Goal: Task Accomplishment & Management: Complete application form

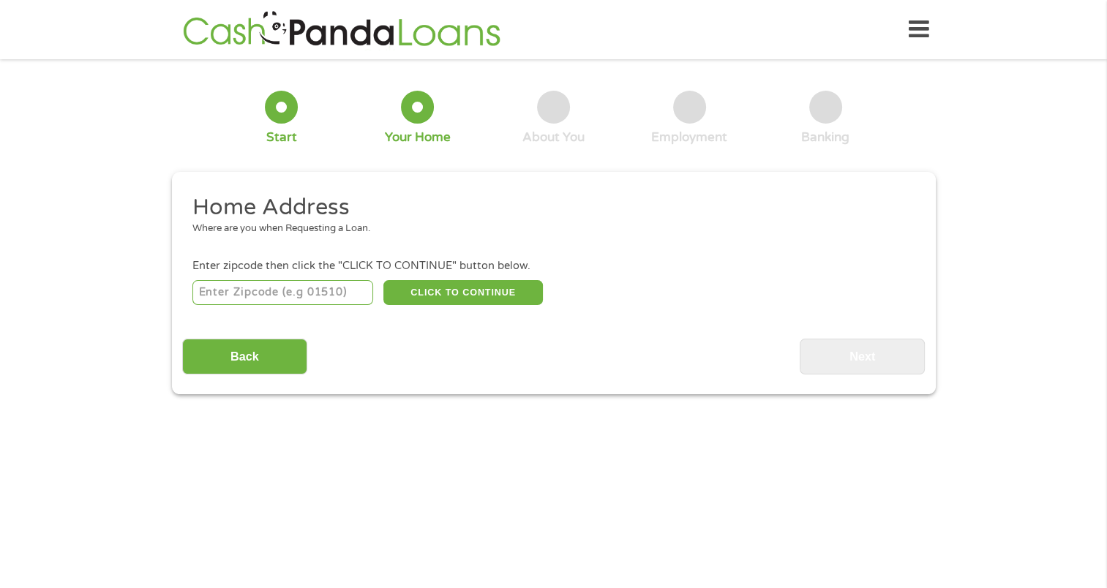
click at [244, 299] on input "number" at bounding box center [282, 292] width 181 height 25
type input "43235"
click at [431, 293] on button "CLICK TO CONTINUE" at bounding box center [462, 292] width 159 height 25
type input "43235"
type input "Columbus"
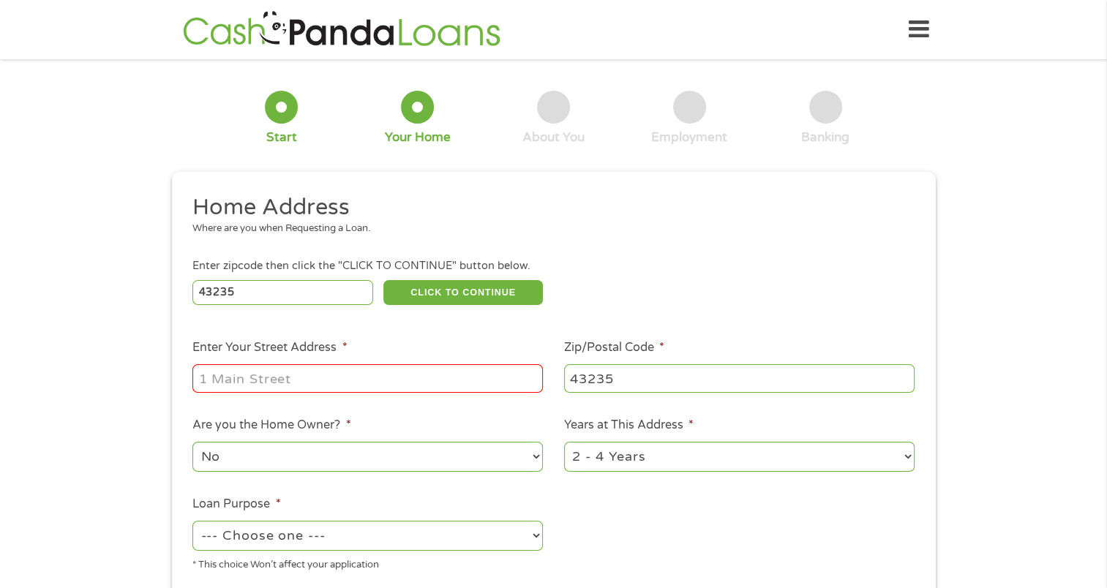
click at [294, 366] on div at bounding box center [367, 379] width 350 height 34
click at [209, 379] on input "Enter Your Street Address *" at bounding box center [367, 378] width 350 height 28
type input "[STREET_ADDRESS]"
click at [624, 459] on select "1 Year or less 1 - 2 Years 2 - 4 Years Over 4 Years" at bounding box center [739, 457] width 350 height 30
select select "60months"
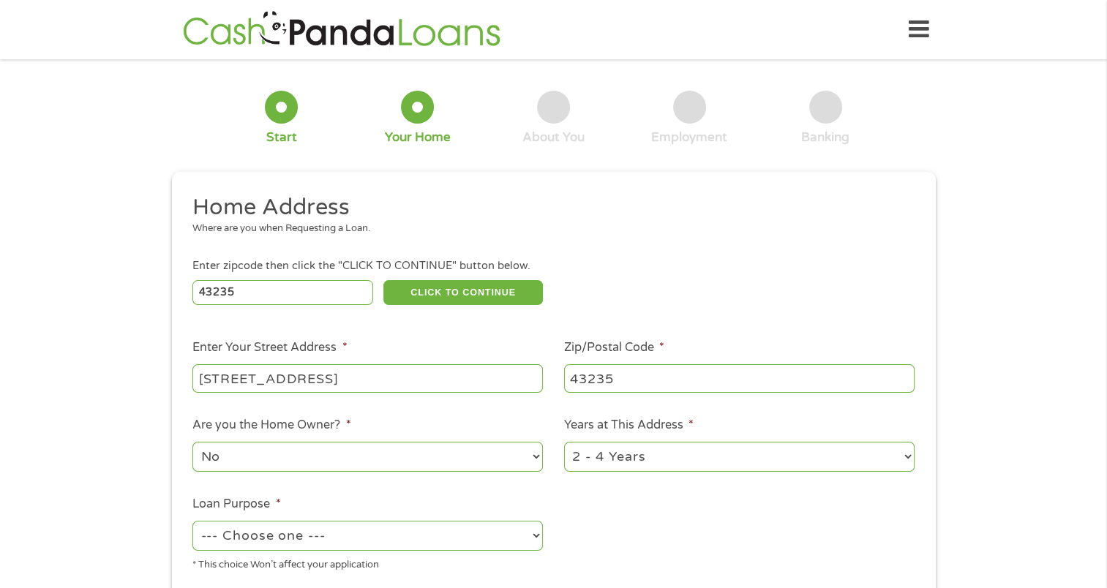
click at [564, 443] on select "1 Year or less 1 - 2 Years 2 - 4 Years Over 4 Years" at bounding box center [739, 457] width 350 height 30
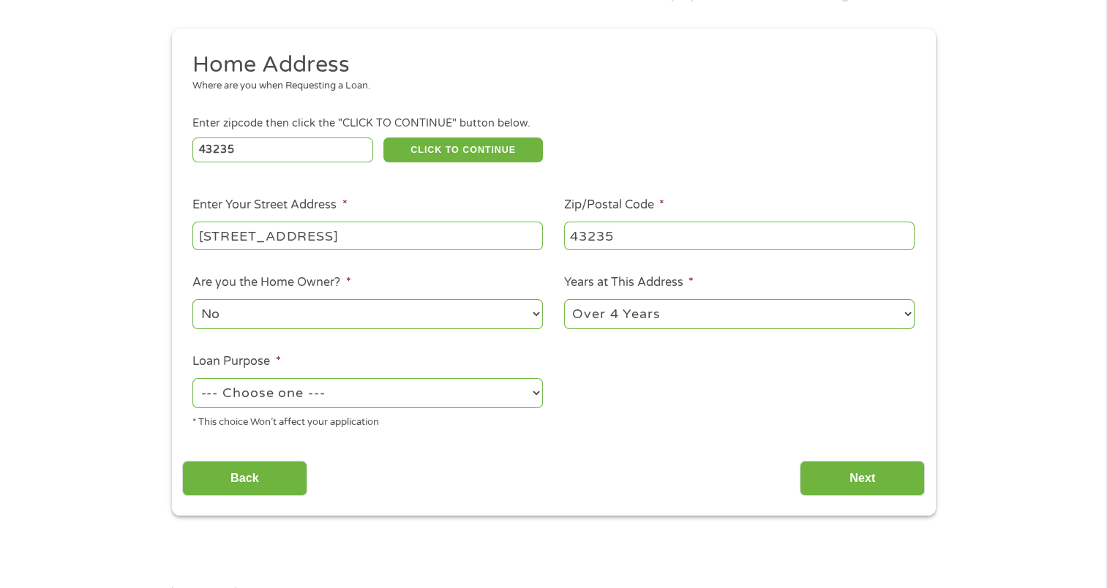
scroll to position [146, 0]
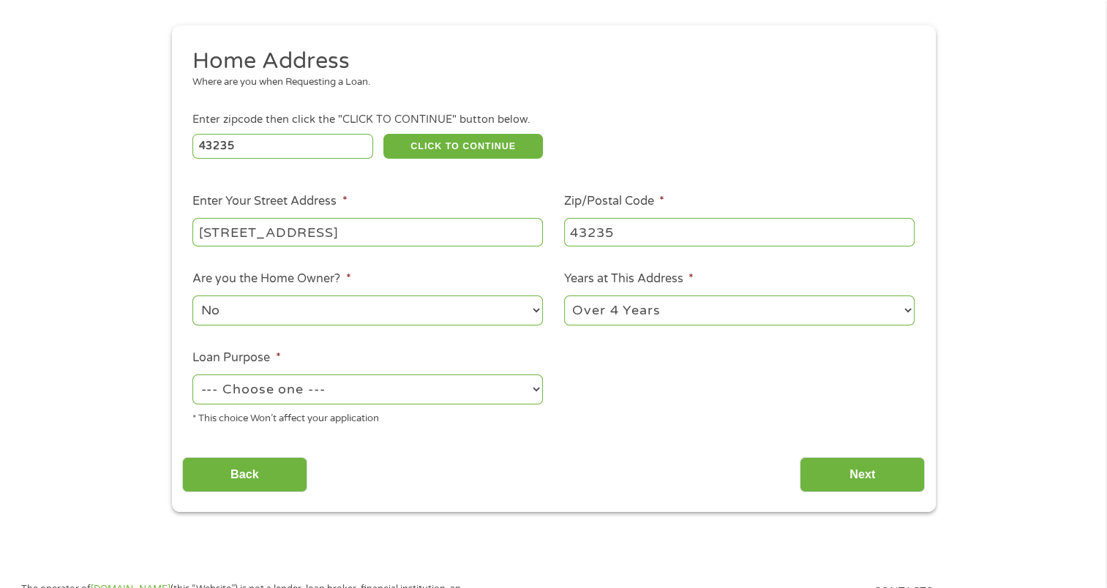
click at [278, 386] on select "--- Choose one --- Pay Bills Debt Consolidation Home Improvement Major Purchase…" at bounding box center [367, 389] width 350 height 30
select select "debtconsolidation"
click at [192, 376] on select "--- Choose one --- Pay Bills Debt Consolidation Home Improvement Major Purchase…" at bounding box center [367, 389] width 350 height 30
click at [863, 477] on input "Next" at bounding box center [861, 475] width 125 height 36
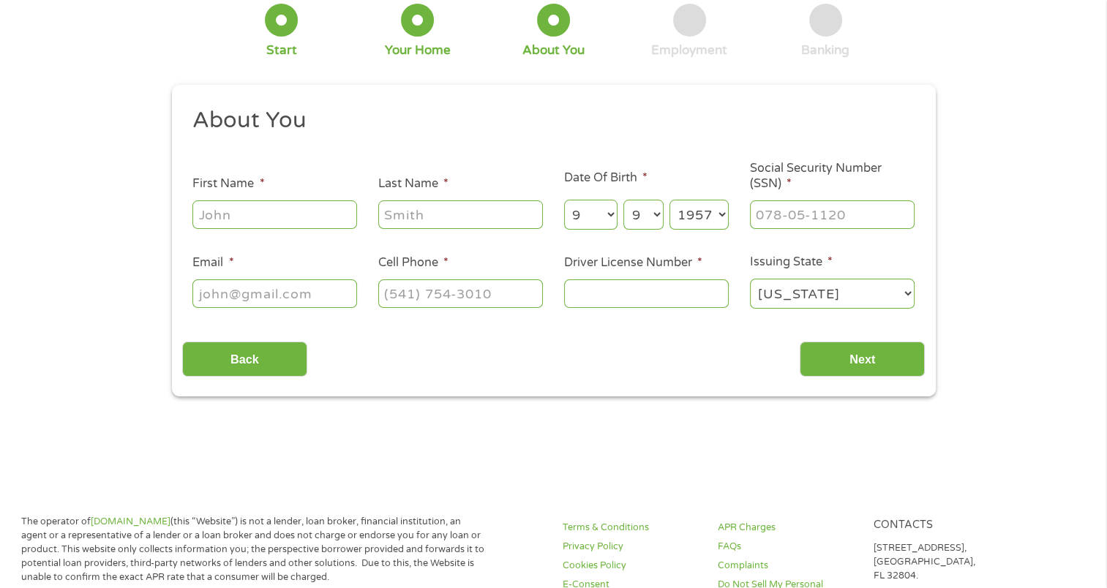
scroll to position [0, 0]
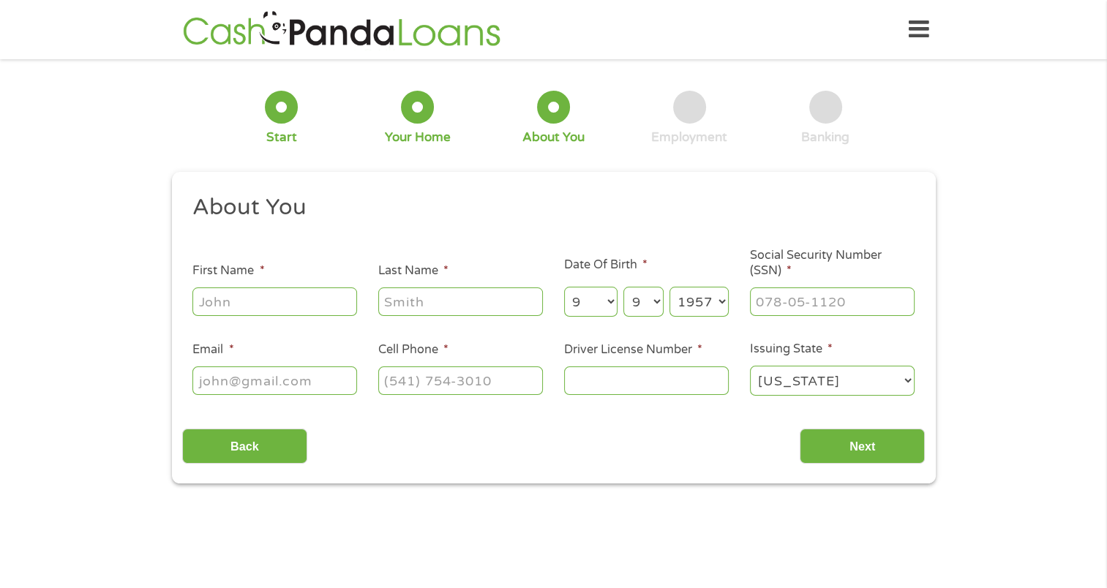
click at [227, 304] on input "First Name *" at bounding box center [274, 301] width 165 height 28
type input "[PERSON_NAME]"
type input "[EMAIL_ADDRESS][DOMAIN_NAME]"
type input "[PHONE_NUMBER]"
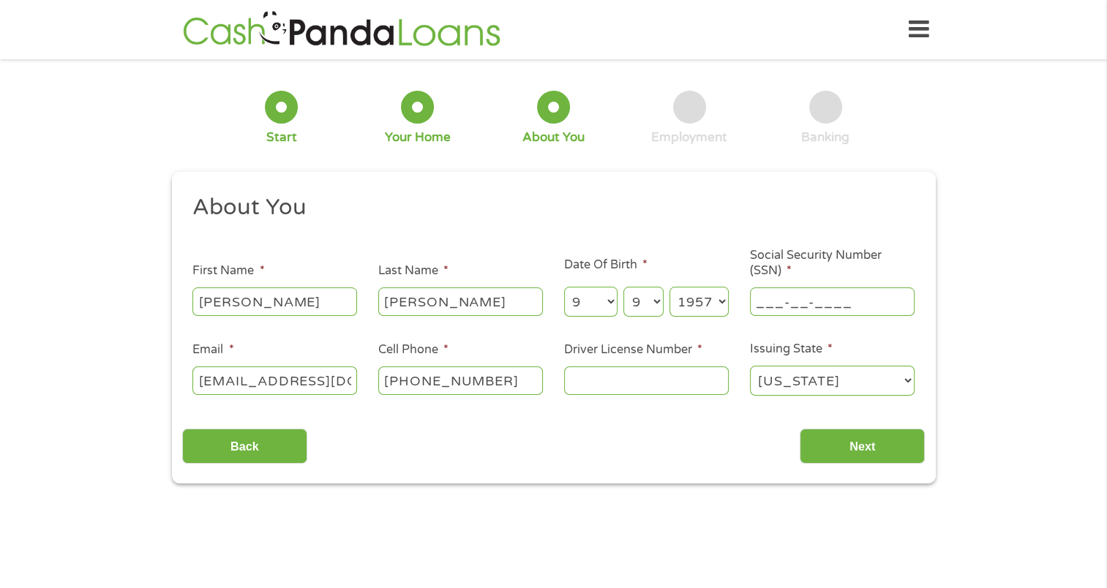
click at [785, 298] on input "___-__-____" at bounding box center [832, 301] width 165 height 28
type input "288-52-8775"
click at [576, 385] on input "Driver License Number *" at bounding box center [646, 380] width 165 height 28
type input "rr840713"
click at [856, 445] on input "Next" at bounding box center [861, 447] width 125 height 36
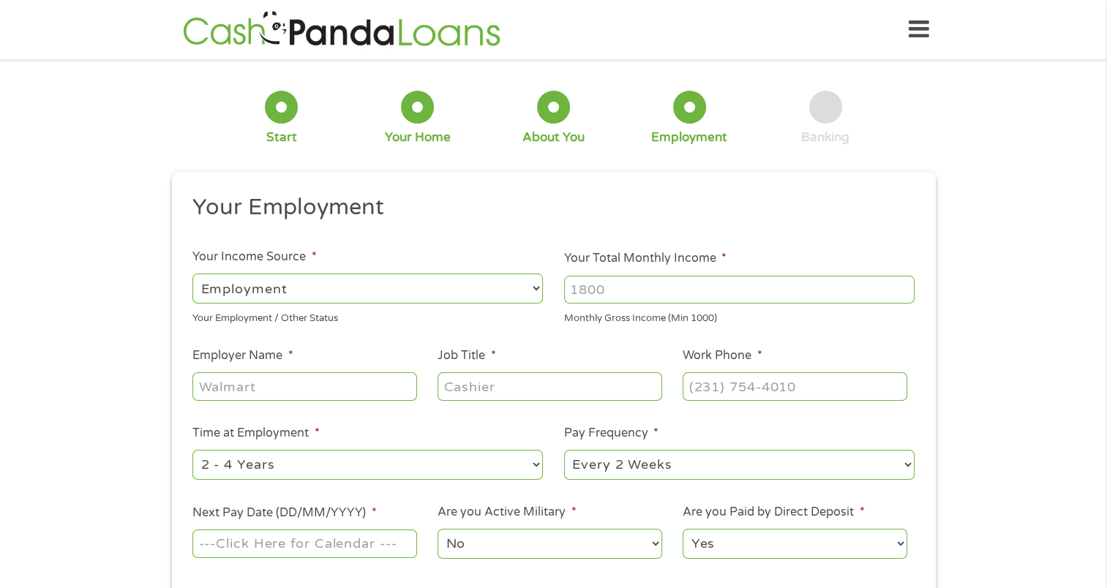
scroll to position [6, 6]
click at [576, 290] on input "Your Total Monthly Income *" at bounding box center [739, 290] width 350 height 28
type input "5000"
click at [197, 389] on input "Employer Name *" at bounding box center [304, 386] width 224 height 28
type input "[US_STATE] capital mortgage"
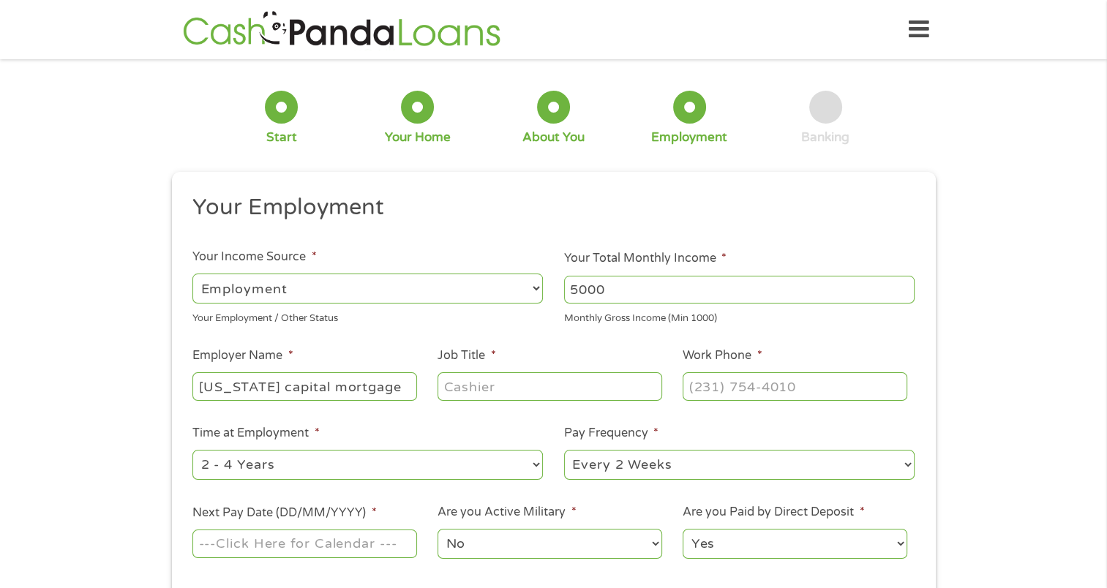
click at [451, 385] on input "Job Title *" at bounding box center [549, 386] width 224 height 28
type input "mortgage broker"
drag, startPoint x: 692, startPoint y: 388, endPoint x: 699, endPoint y: 392, distance: 8.5
click at [699, 392] on input "(___) ___-____" at bounding box center [794, 386] width 224 height 28
type input "[PHONE_NUMBER]"
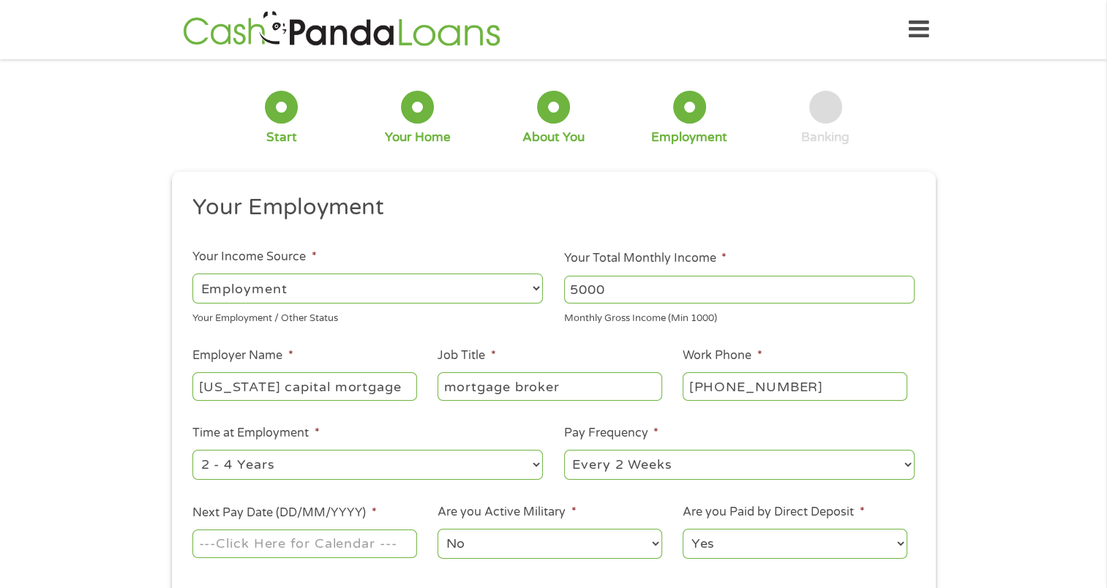
click at [314, 464] on select "--- Choose one --- 1 Year or less 1 - 2 Years 2 - 4 Years Over 4 Years" at bounding box center [367, 465] width 350 height 30
select select "60months"
click at [192, 451] on select "--- Choose one --- 1 Year or less 1 - 2 Years 2 - 4 Years Over 4 Years" at bounding box center [367, 465] width 350 height 30
click at [622, 468] on select "--- Choose one --- Every 2 Weeks Every Week Monthly Semi-Monthly" at bounding box center [739, 465] width 350 height 30
select select "semimonthly"
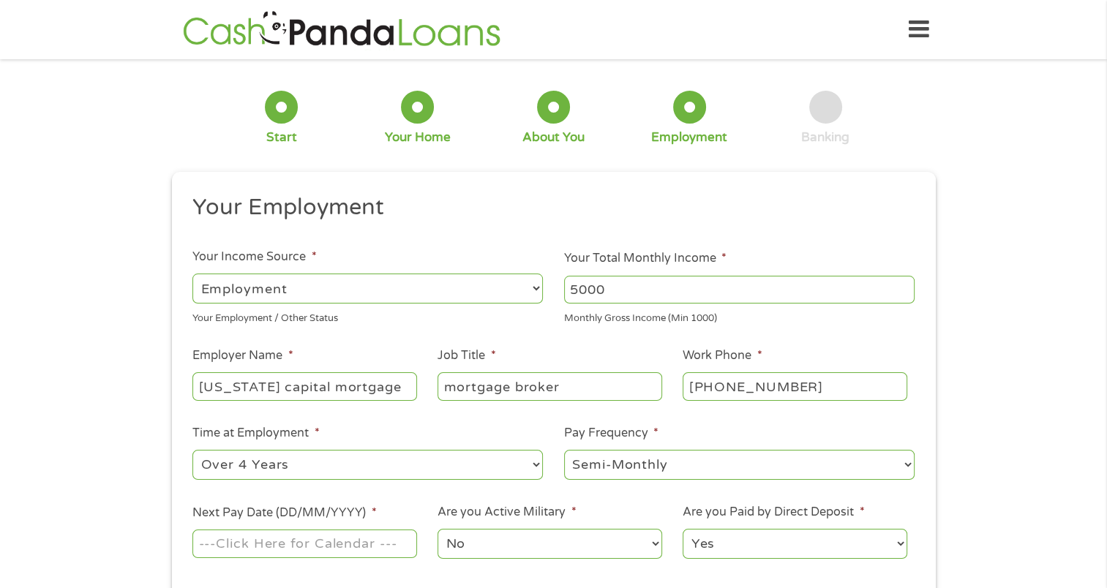
click at [564, 451] on select "--- Choose one --- Every 2 Weeks Every Week Monthly Semi-Monthly" at bounding box center [739, 465] width 350 height 30
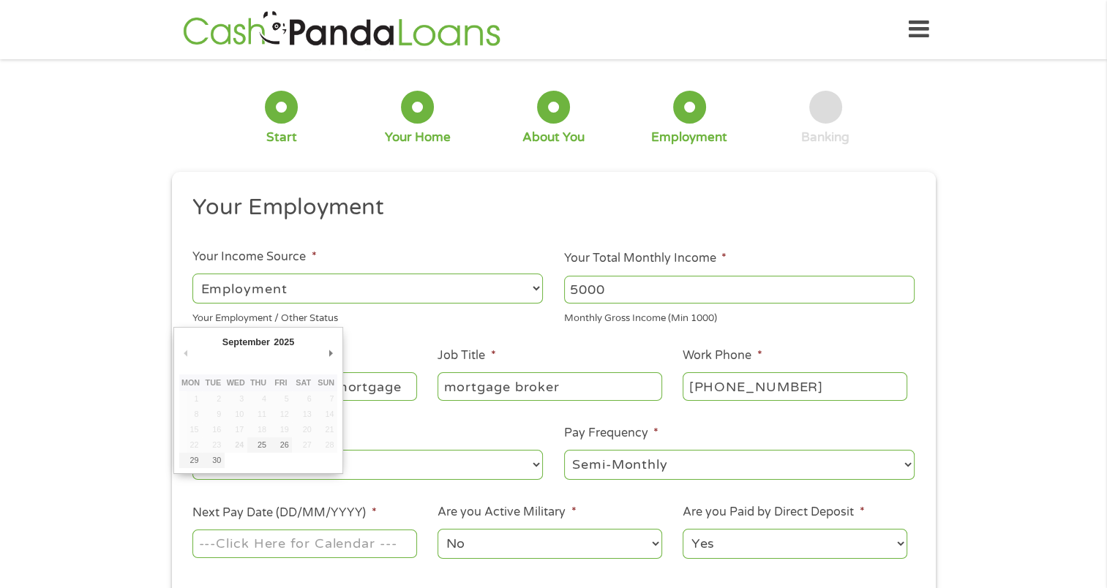
click at [253, 544] on input "Next Pay Date (DD/MM/YYYY) *" at bounding box center [304, 544] width 224 height 28
type input "[DATE]"
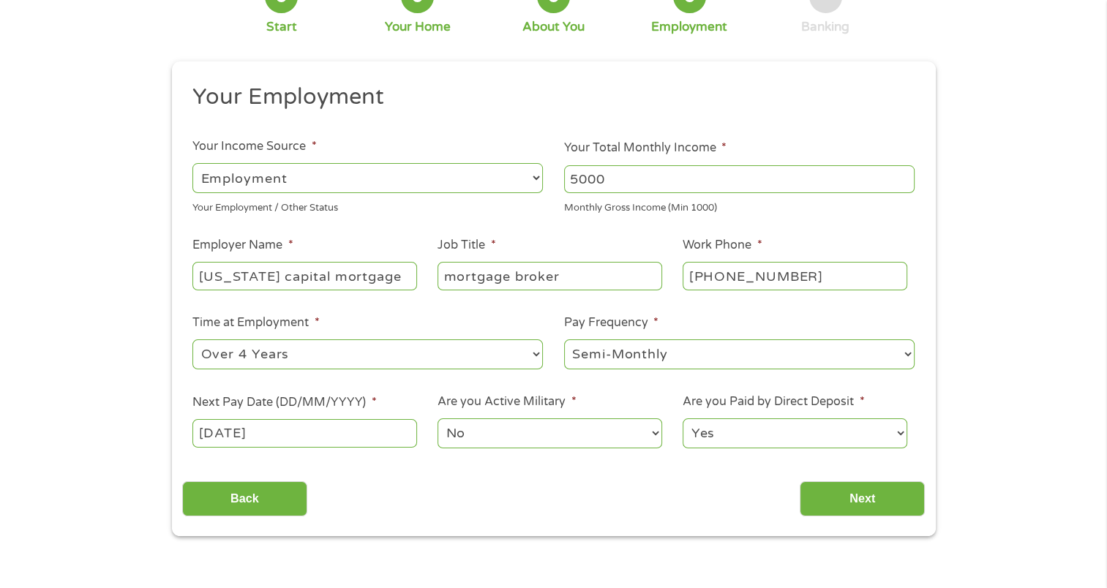
scroll to position [219, 0]
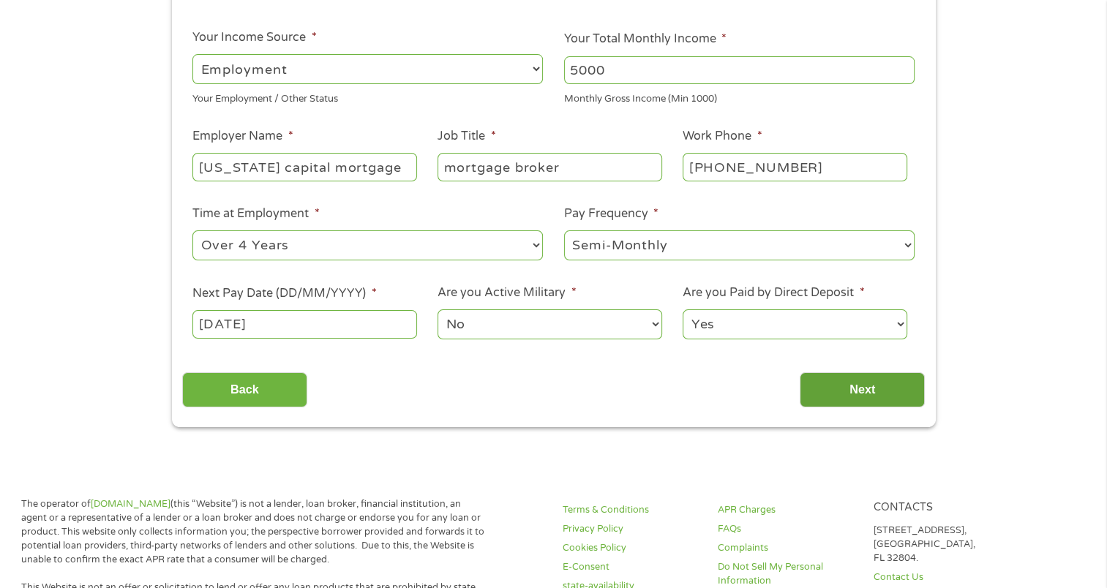
click at [860, 388] on input "Next" at bounding box center [861, 390] width 125 height 36
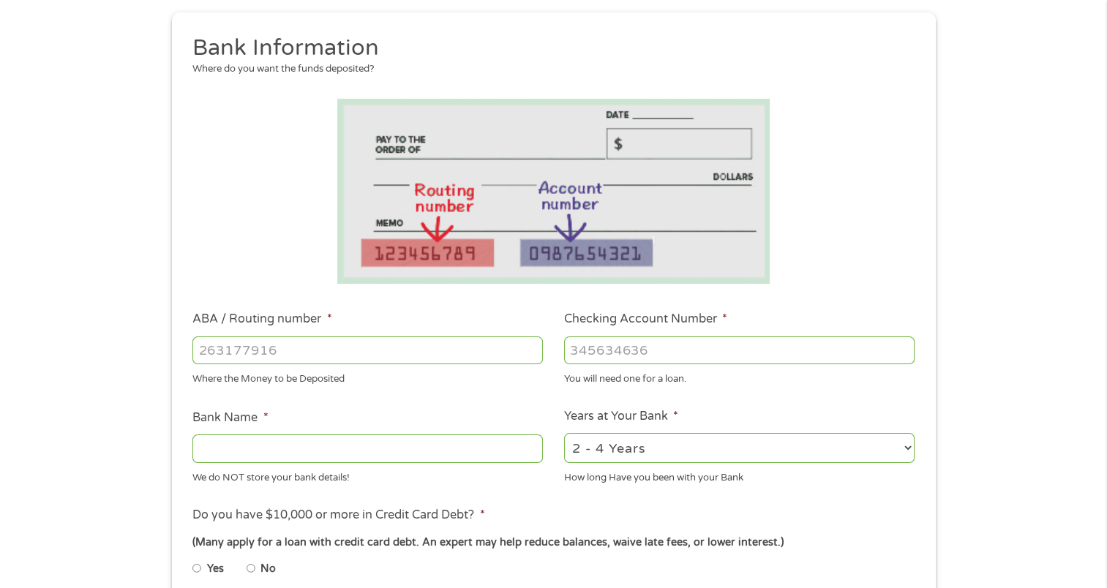
scroll to position [0, 0]
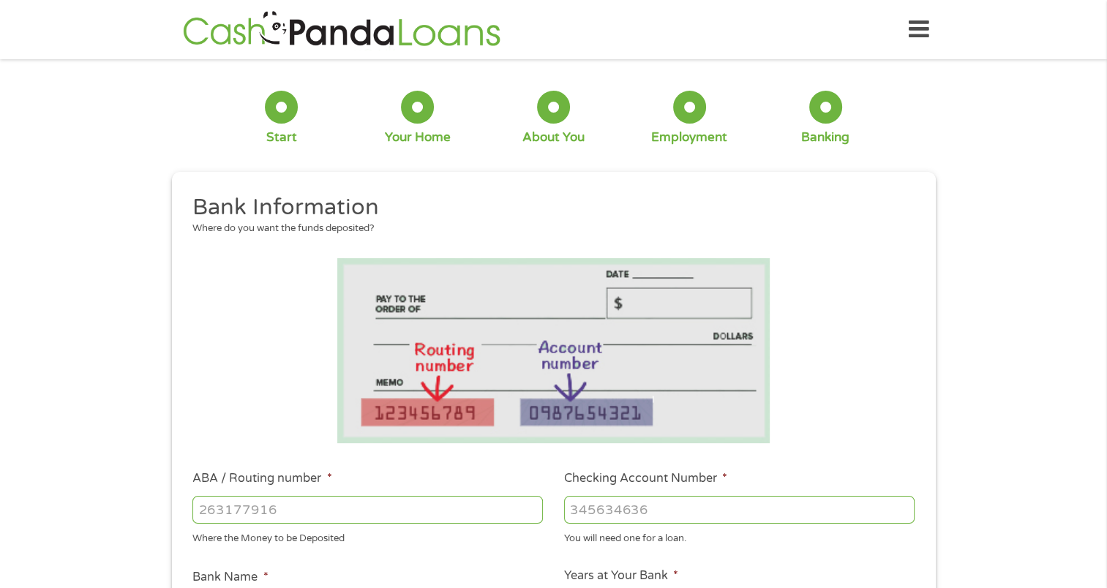
click at [211, 510] on input "ABA / Routing number *" at bounding box center [367, 510] width 350 height 28
click at [219, 511] on input "ABA / Routing number *" at bounding box center [367, 510] width 350 height 28
type input "044002161"
type input "FIFTH THIRD BANK"
type input "044002161"
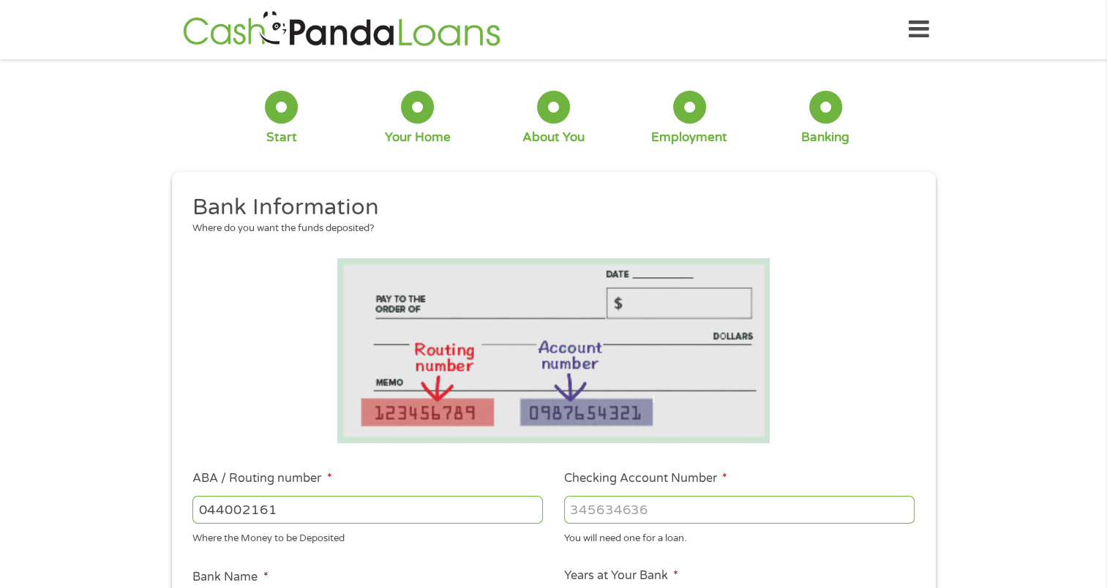
click at [571, 515] on input "Checking Account Number *" at bounding box center [739, 510] width 350 height 28
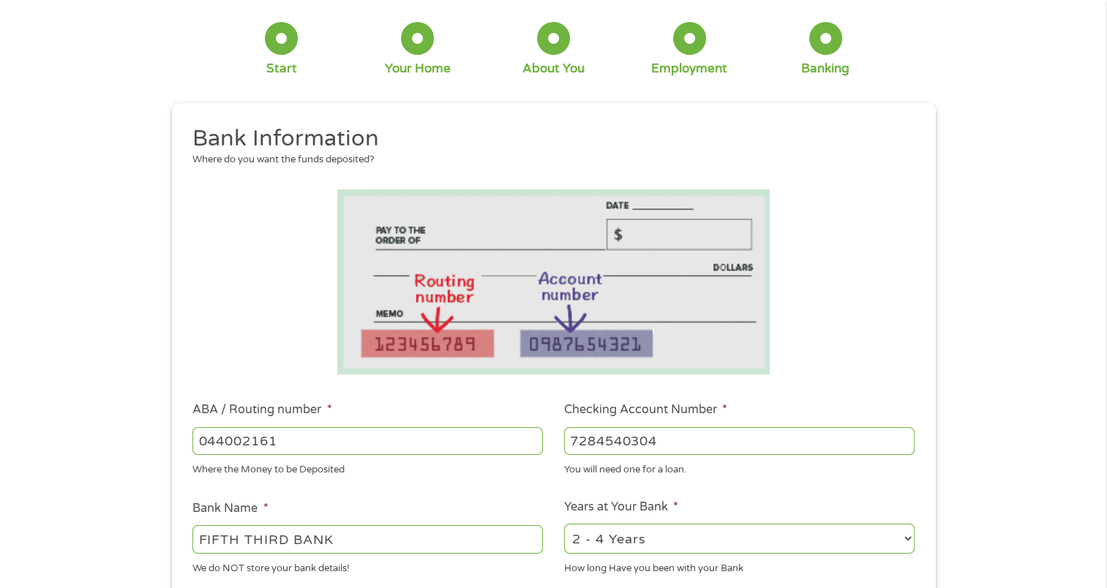
scroll to position [146, 0]
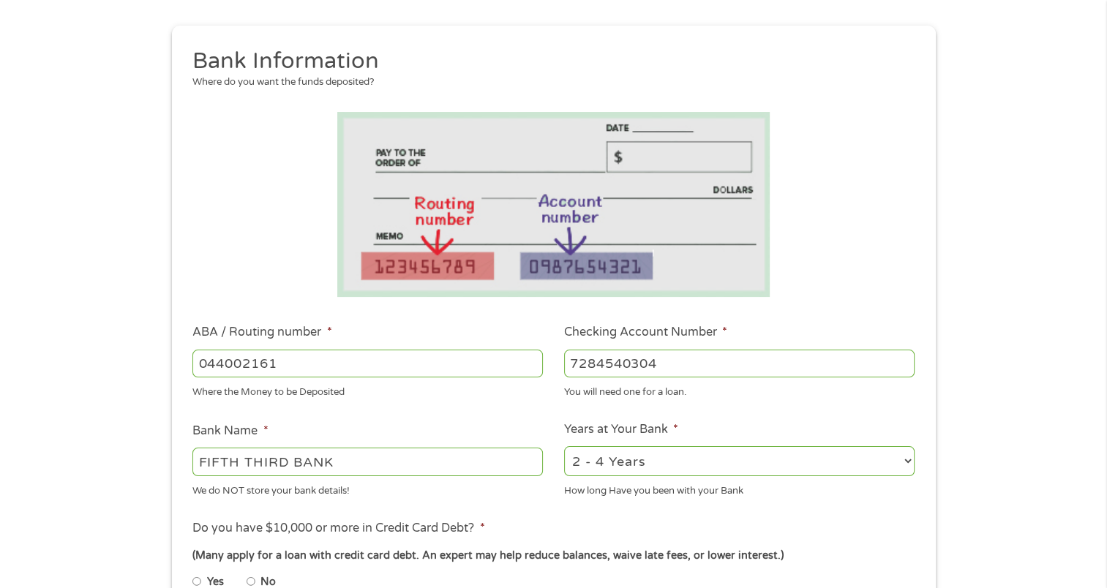
type input "7284540304"
click at [731, 459] on select "2 - 4 Years 6 - 12 Months 1 - 2 Years Over 4 Years" at bounding box center [739, 461] width 350 height 30
select select "60months"
click at [564, 447] on select "2 - 4 Years 6 - 12 Months 1 - 2 Years Over 4 Years" at bounding box center [739, 461] width 350 height 30
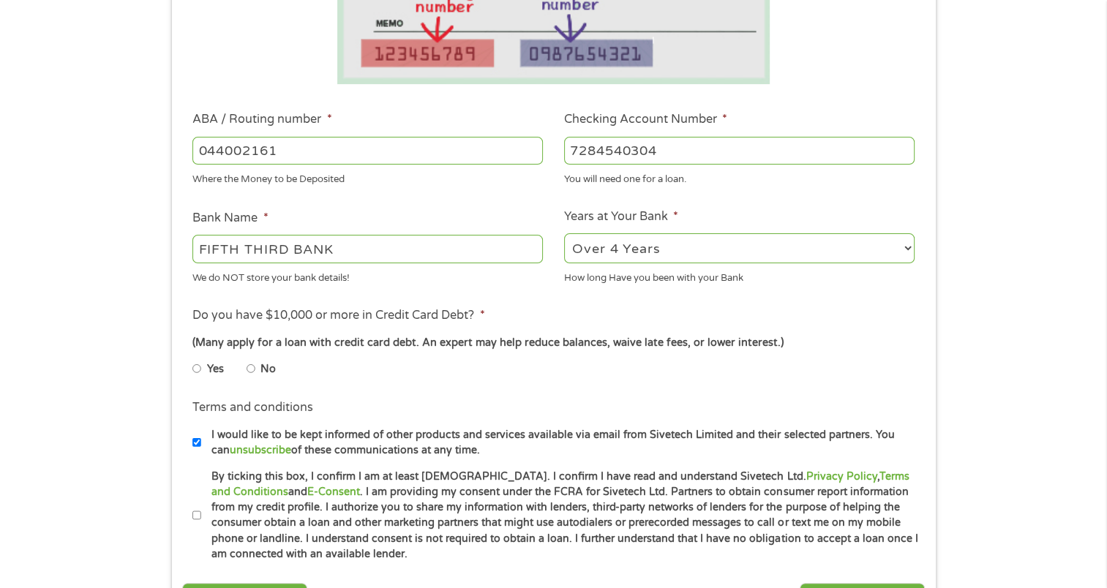
scroll to position [366, 0]
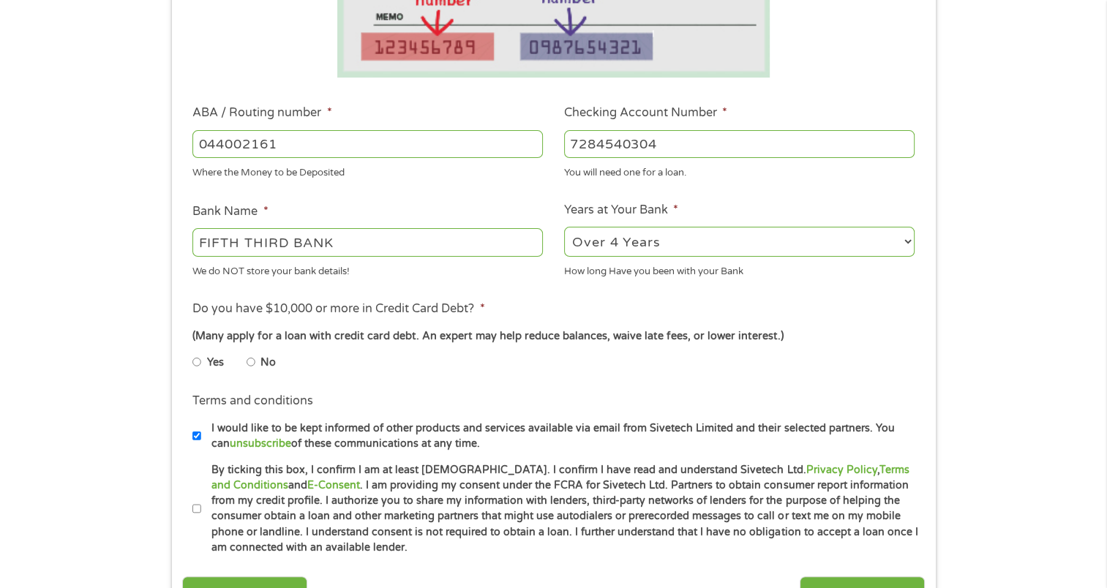
click at [197, 363] on input "Yes" at bounding box center [196, 361] width 9 height 23
radio input "true"
click at [196, 508] on input "By ticking this box, I confirm I am at least [DEMOGRAPHIC_DATA]. I confirm I ha…" at bounding box center [196, 508] width 9 height 23
checkbox input "true"
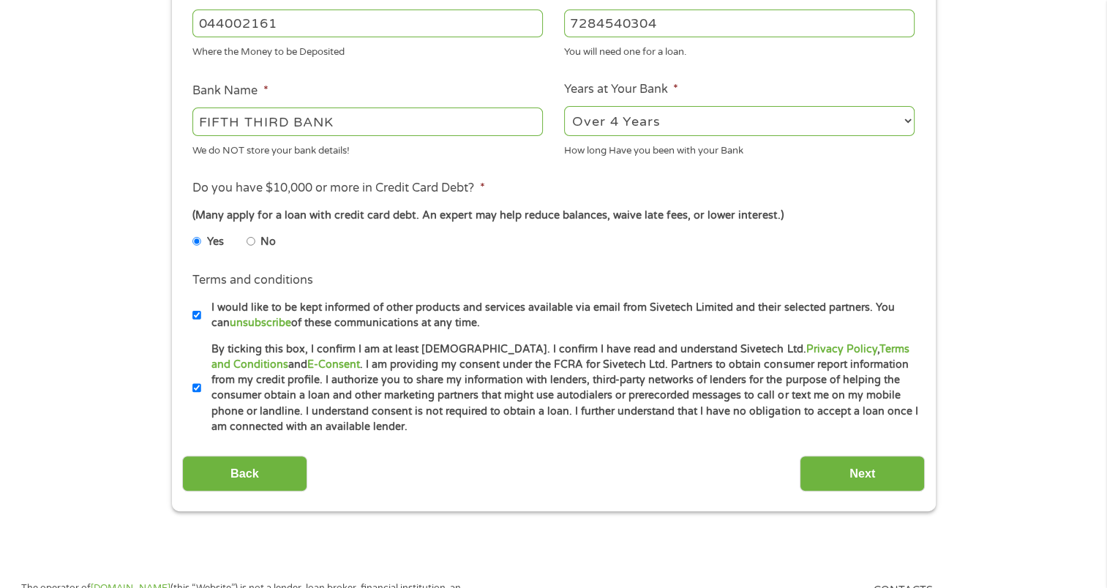
scroll to position [512, 0]
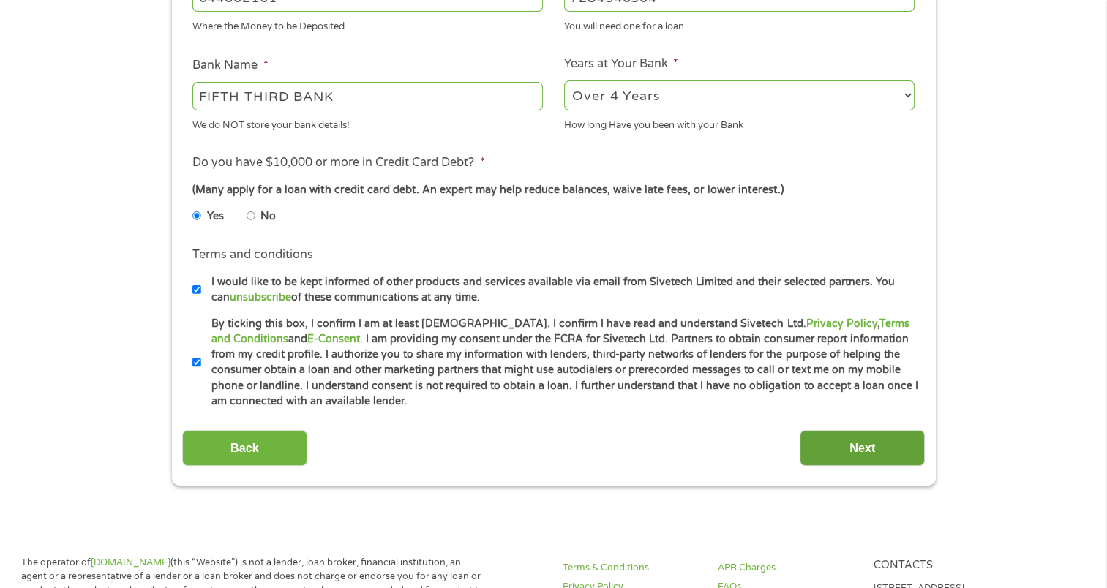
click at [831, 449] on input "Next" at bounding box center [861, 448] width 125 height 36
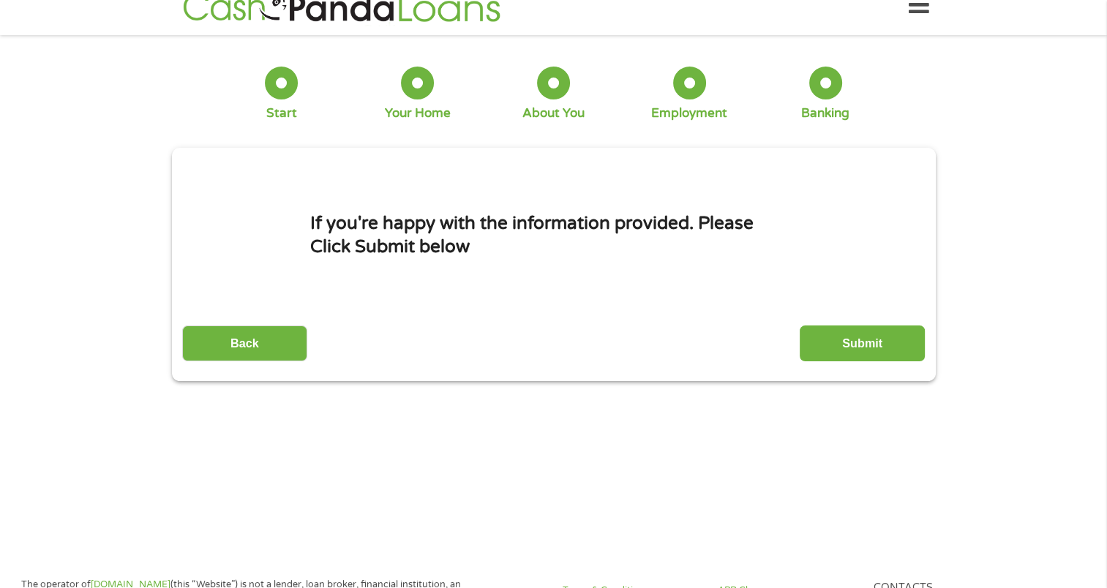
scroll to position [0, 0]
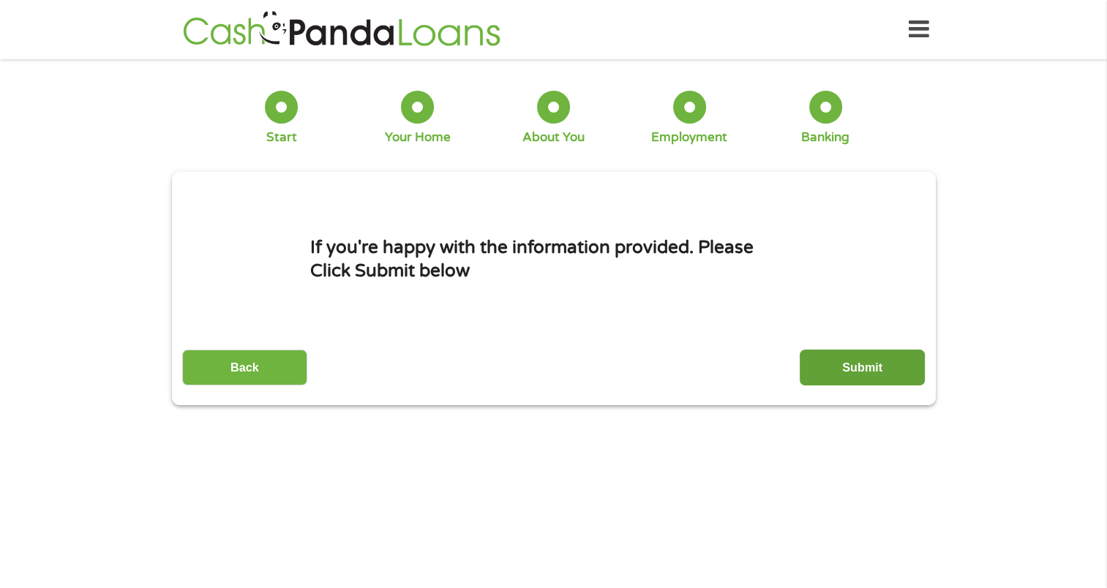
click at [869, 369] on input "Submit" at bounding box center [861, 368] width 125 height 36
